Goal: Task Accomplishment & Management: Manage account settings

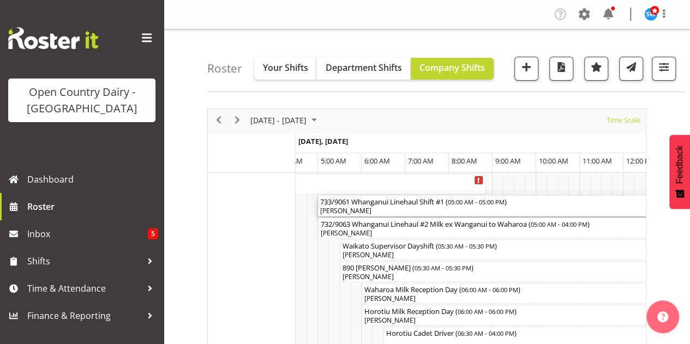
click at [448, 200] on div "733/9061 Whanganui Linehaul Shift #1 ( 05:00 AM - 05:00 PM )" at bounding box center [579, 201] width 519 height 11
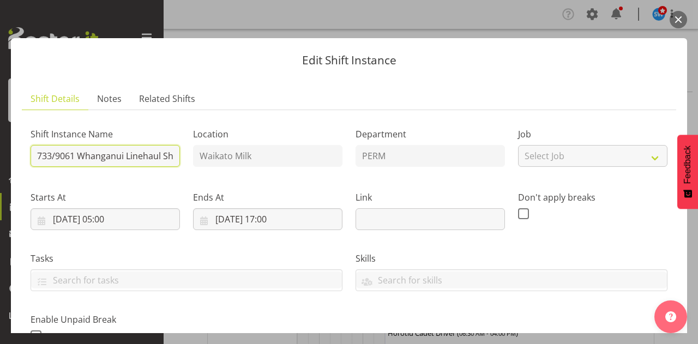
click at [168, 155] on input "733/9061 Whanganui Linehaul Shift #1" at bounding box center [105, 156] width 149 height 22
click at [111, 153] on input "733/9062hift #1" at bounding box center [105, 156] width 149 height 22
click at [174, 155] on input "733/9062 Permeate ex Tatua - [GEOGRAPHIC_DATA]" at bounding box center [105, 156] width 149 height 22
click at [170, 155] on input "733/9062 Permeate ex Tatua - [GEOGRAPHIC_DATA]" at bounding box center [105, 156] width 149 height 22
click at [170, 155] on input "733/9062 Permeate ex Tatua hanganui5pm" at bounding box center [105, 156] width 149 height 22
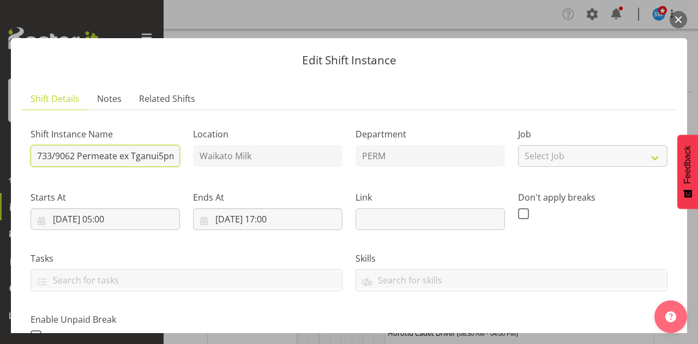
click at [170, 155] on input "733/9062 Permeate ex Tganui5pm" at bounding box center [105, 156] width 149 height 22
click at [133, 155] on input "733/9062 Permeate m" at bounding box center [105, 156] width 149 height 22
type input "733/9062 Permeate ex Tatua to Wanganui, Milk load back 5am"
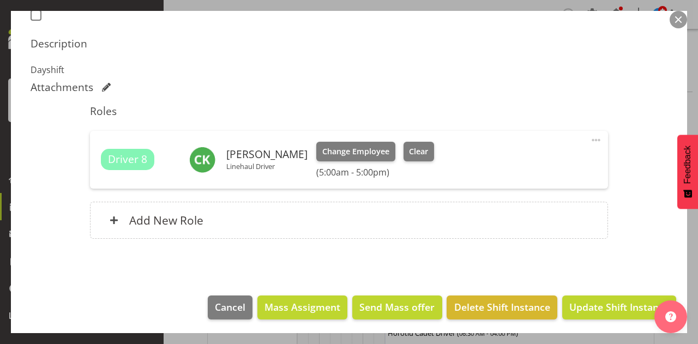
scroll to position [322, 0]
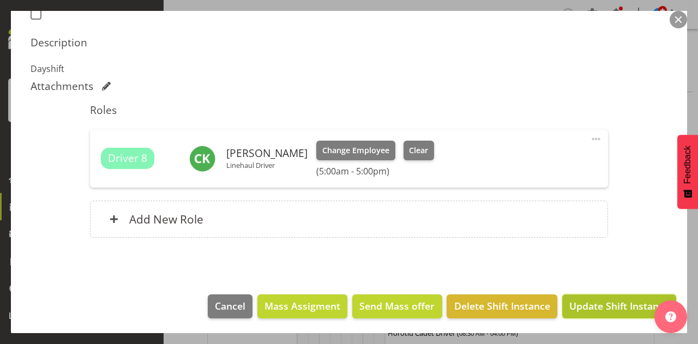
click at [601, 301] on span "Update Shift Instance" at bounding box center [619, 306] width 100 height 14
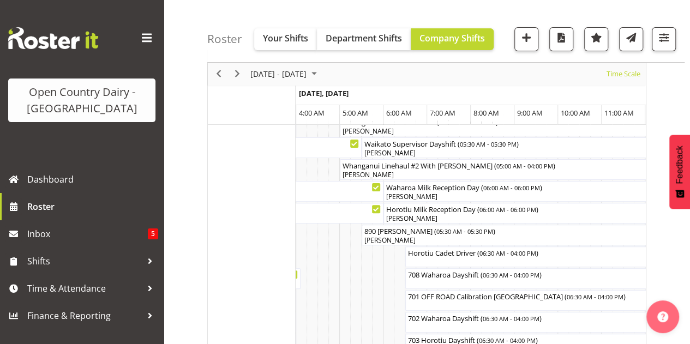
scroll to position [15, 0]
